Goal: Task Accomplishment & Management: Use online tool/utility

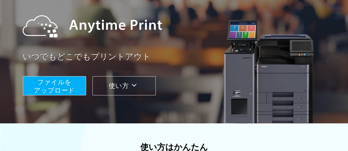
scroll to position [27, 0]
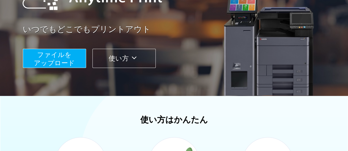
click at [118, 60] on button "使い方" at bounding box center [123, 58] width 63 height 19
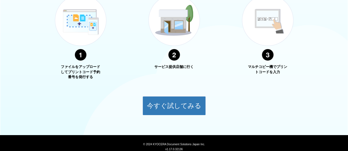
scroll to position [198, 0]
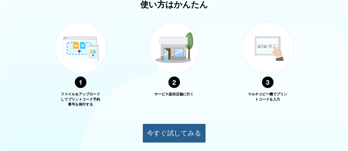
click at [168, 138] on button "今すぐ試してみる" at bounding box center [173, 133] width 63 height 19
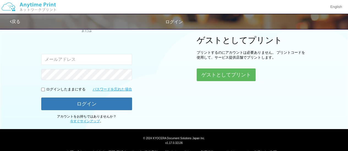
scroll to position [79, 0]
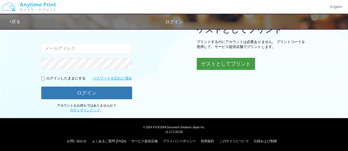
click at [224, 65] on button "ゲストとしてプリント" at bounding box center [226, 64] width 58 height 12
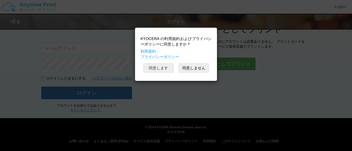
click at [151, 69] on button "同意します" at bounding box center [158, 67] width 30 height 9
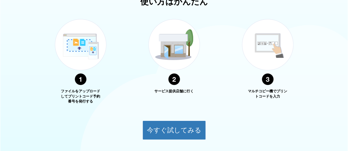
scroll to position [220, 0]
